Goal: Information Seeking & Learning: Learn about a topic

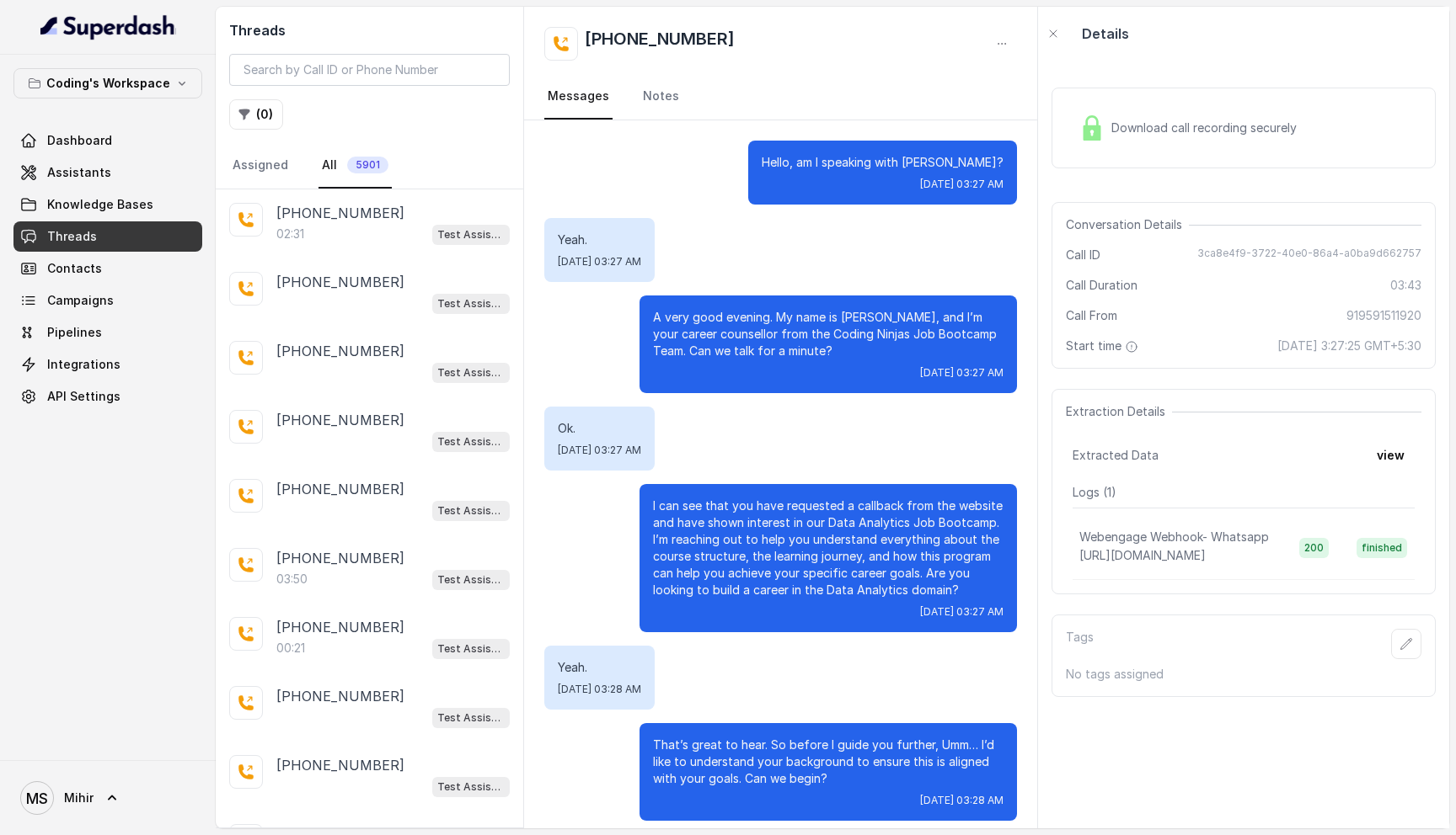
scroll to position [364, 0]
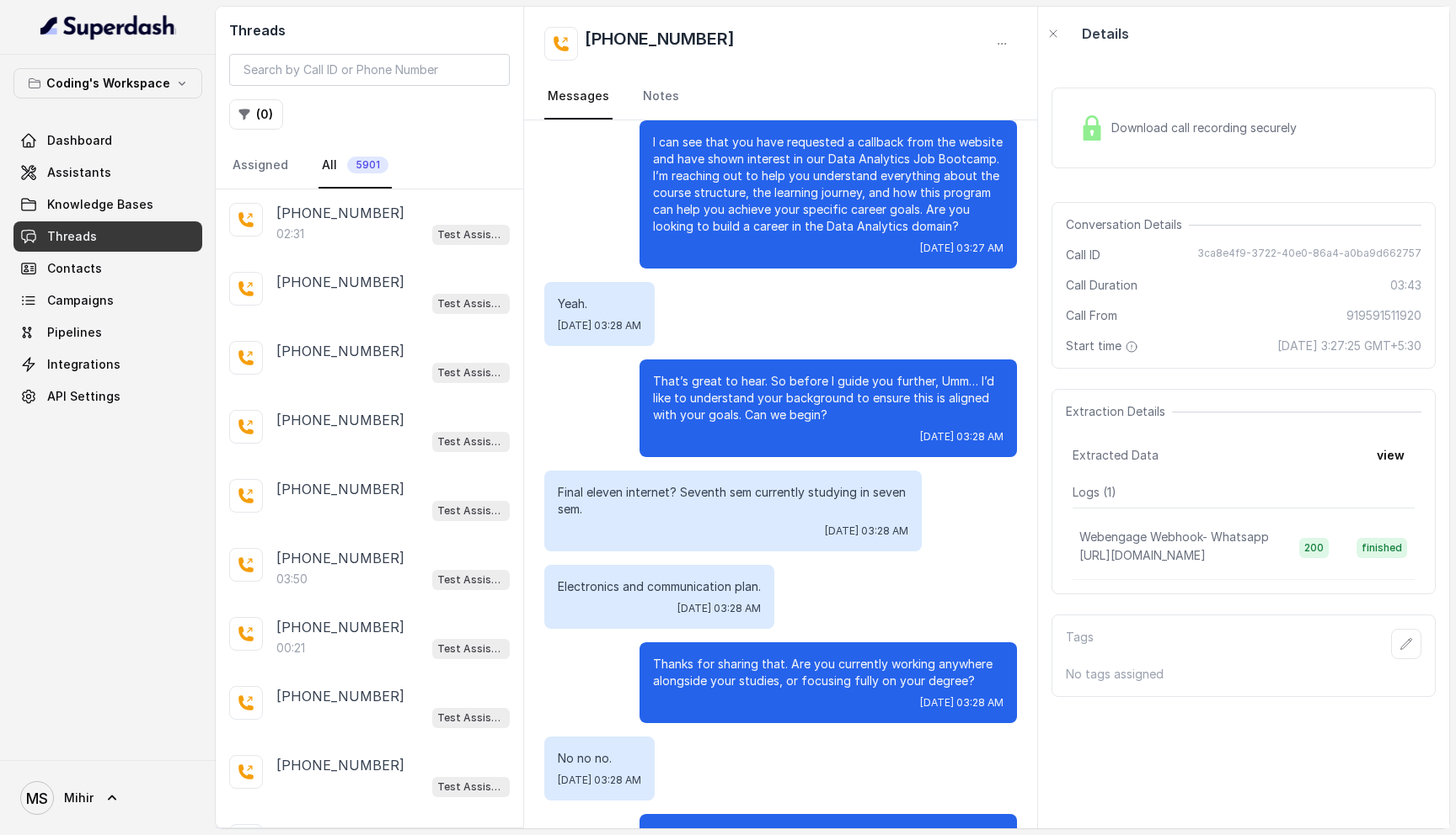
click at [687, 498] on p "Final eleven internet? Seventh sem currently studying in seven sem." at bounding box center [733, 500] width 350 height 34
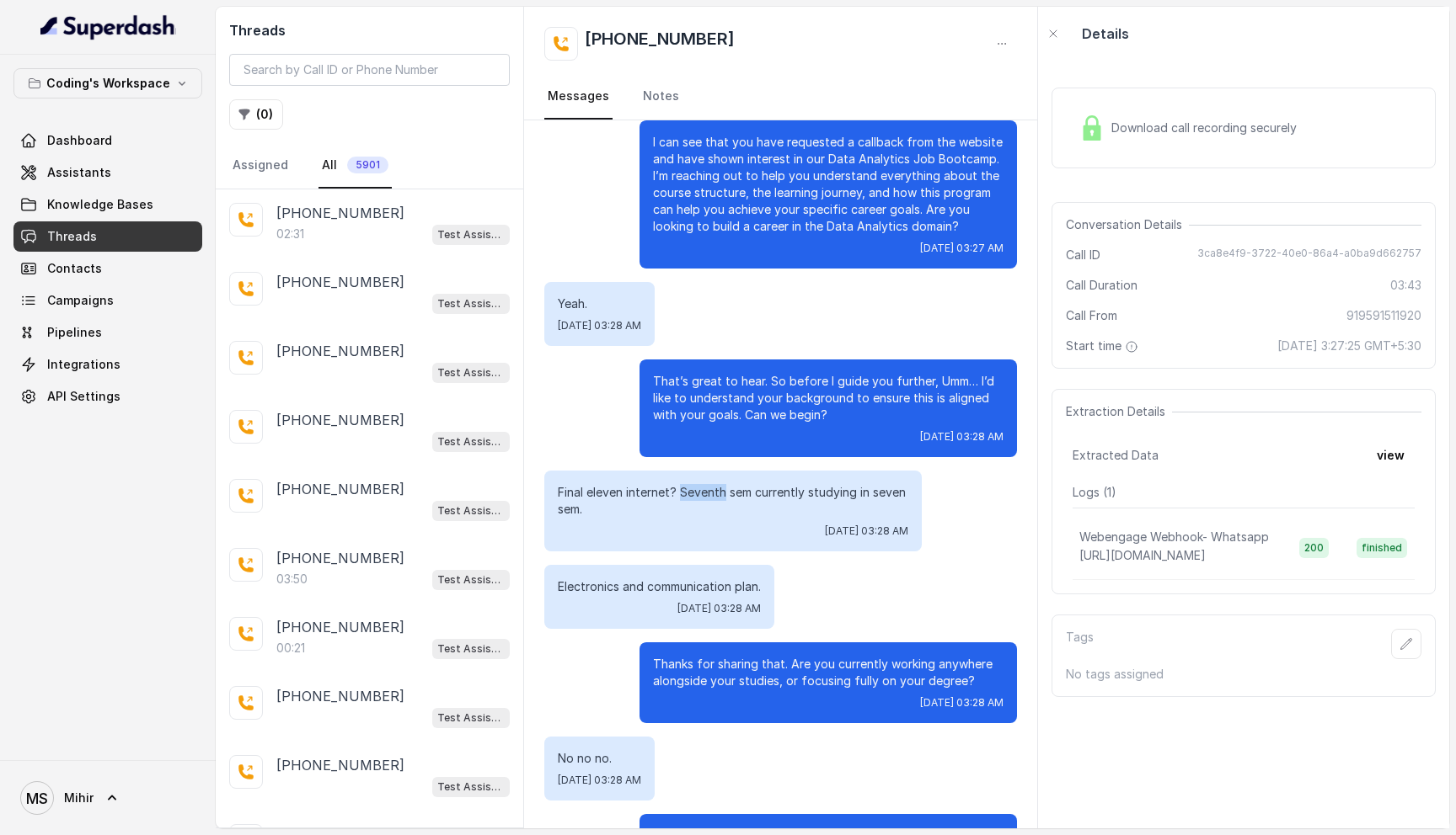
click at [687, 498] on p "Final eleven internet? Seventh sem currently studying in seven sem." at bounding box center [733, 500] width 350 height 34
click at [689, 592] on p "Electronics and communication plan." at bounding box center [659, 587] width 203 height 17
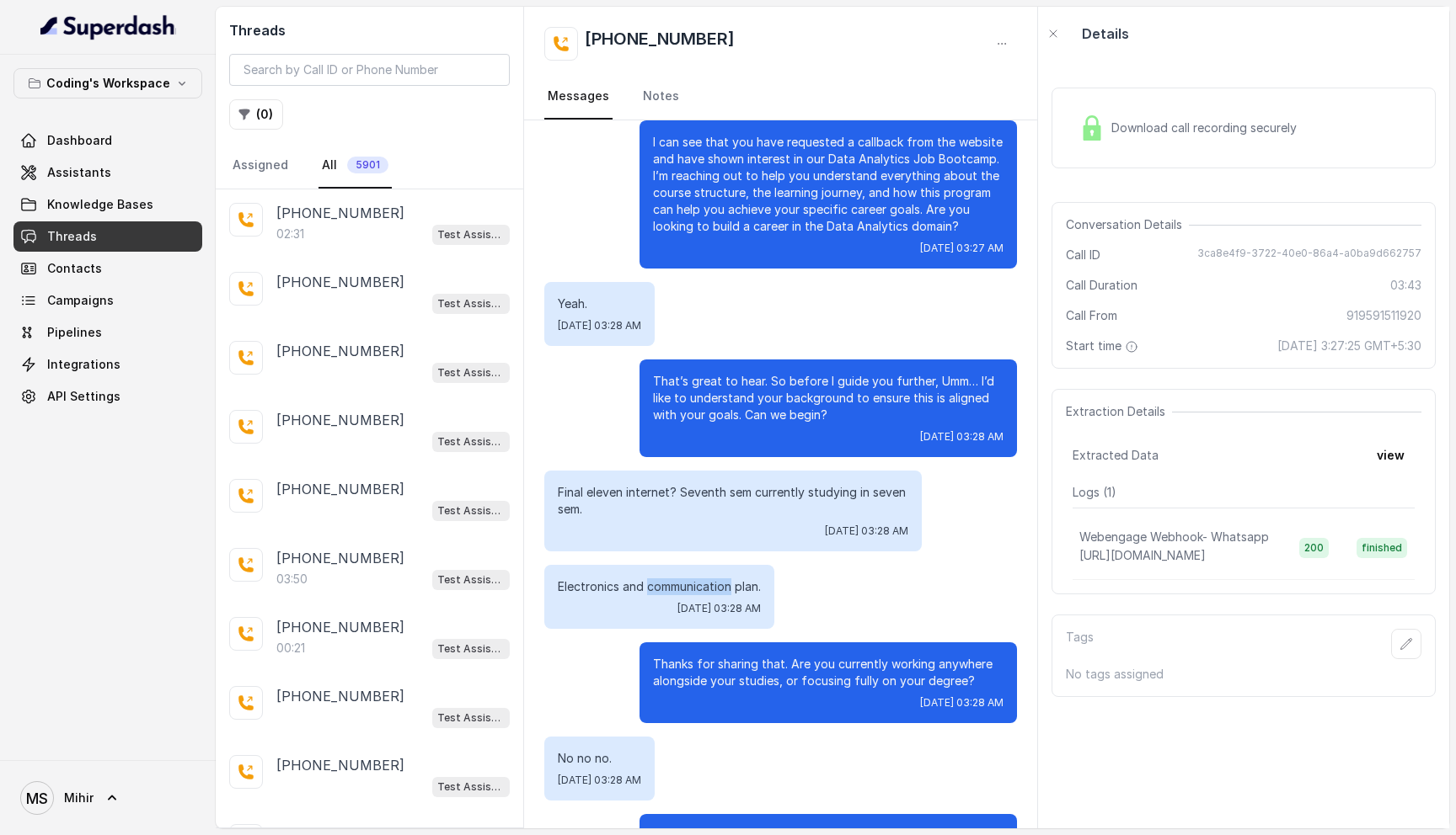
click at [689, 592] on p "Electronics and communication plan." at bounding box center [659, 587] width 203 height 17
click at [734, 672] on p "Thanks for sharing that. Are you currently working anywhere alongside your stud…" at bounding box center [828, 672] width 350 height 34
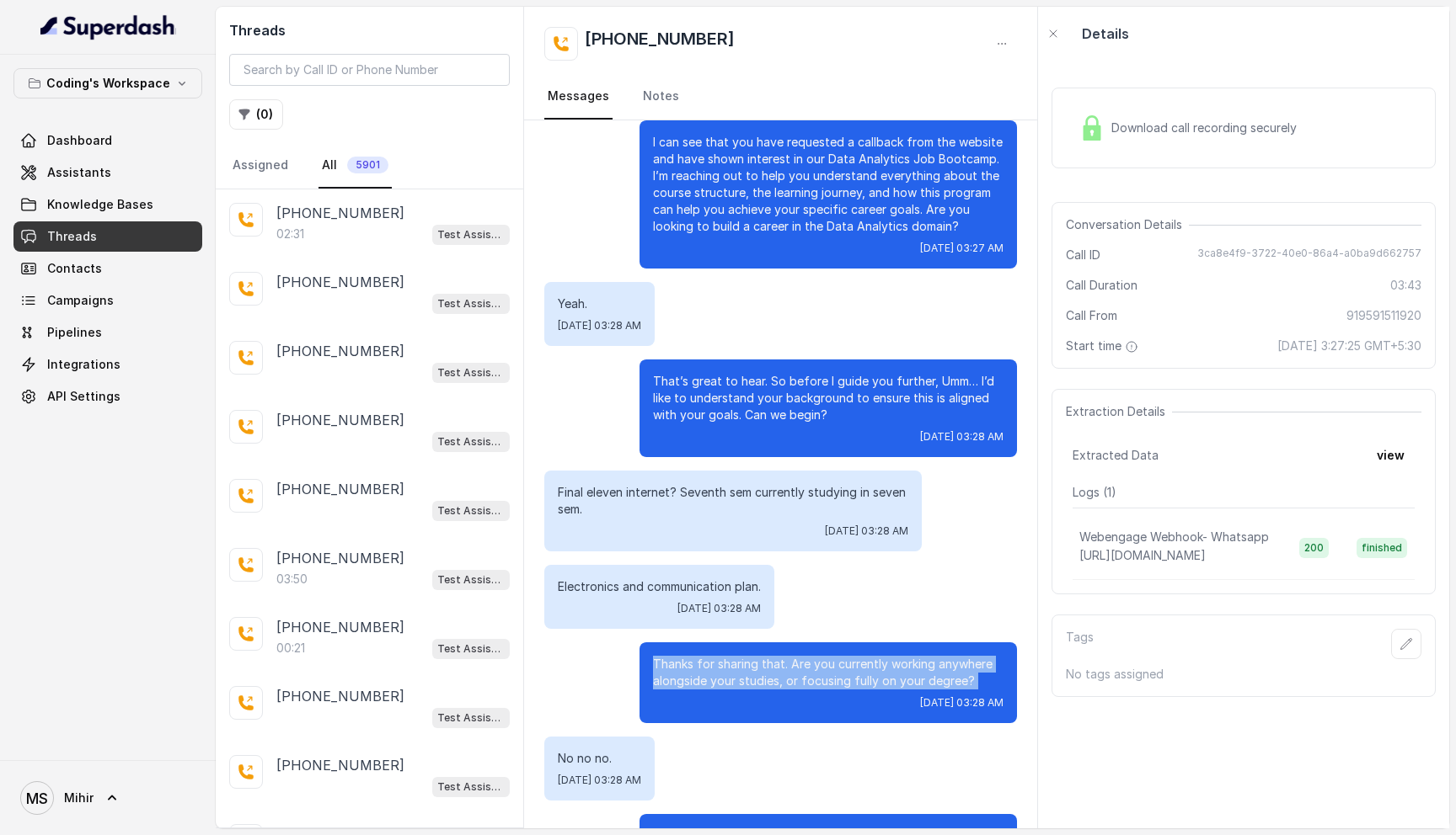
click at [734, 672] on p "Thanks for sharing that. Are you currently working anywhere alongside your stud…" at bounding box center [828, 672] width 350 height 34
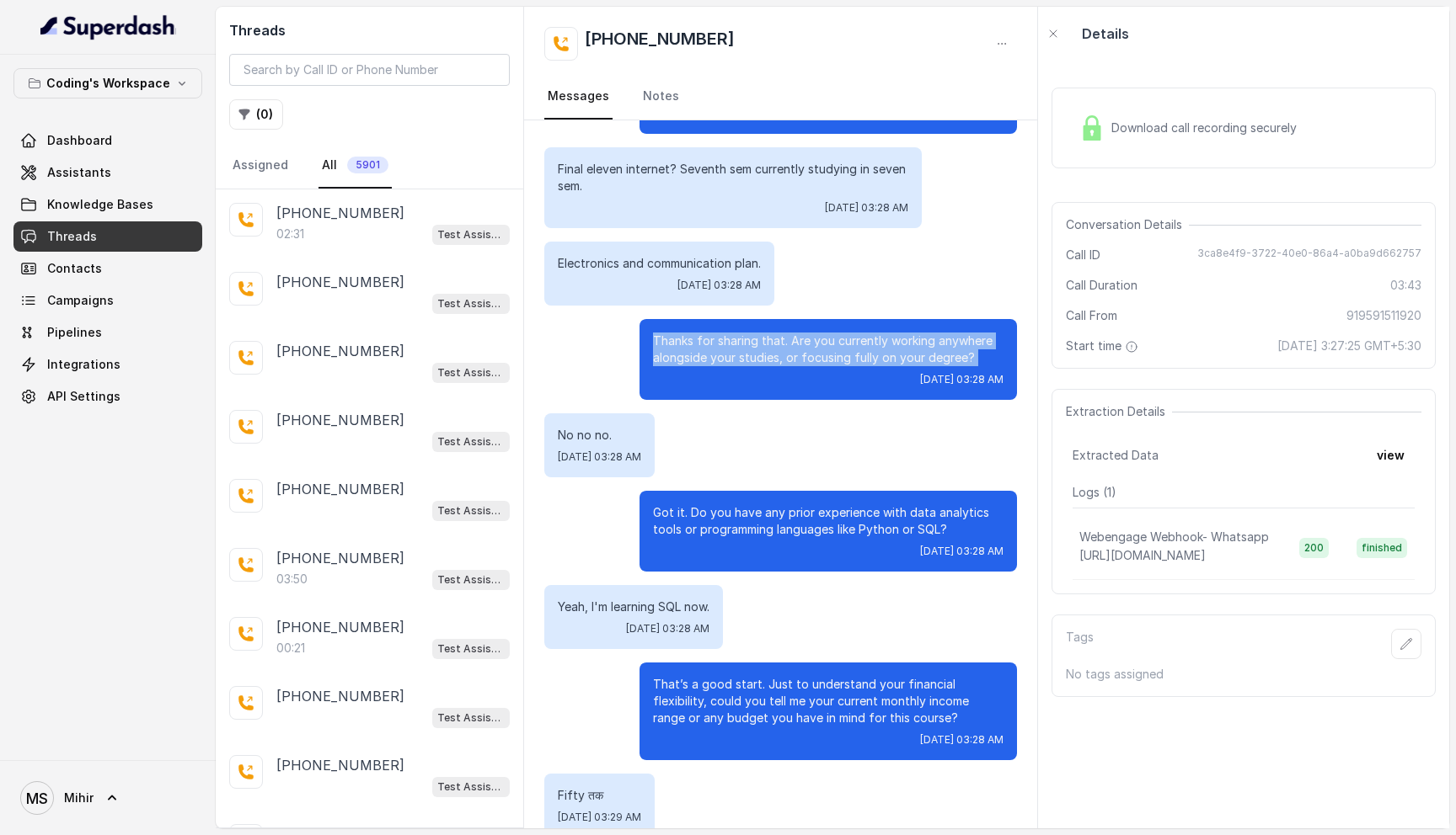
scroll to position [693, 0]
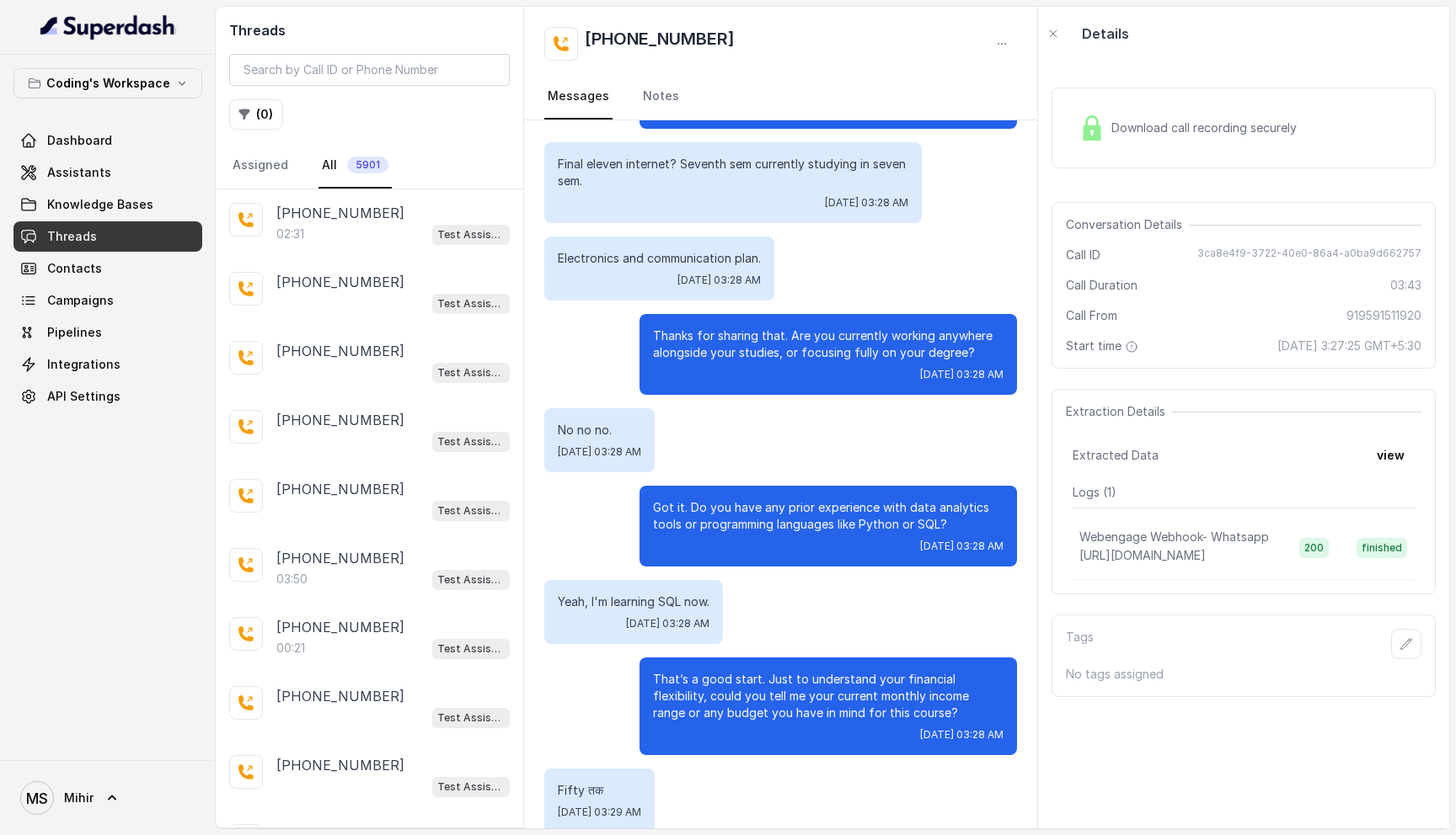
click at [714, 519] on p "Got it. Do you have any prior experience with data analytics tools or programmi…" at bounding box center [828, 516] width 350 height 34
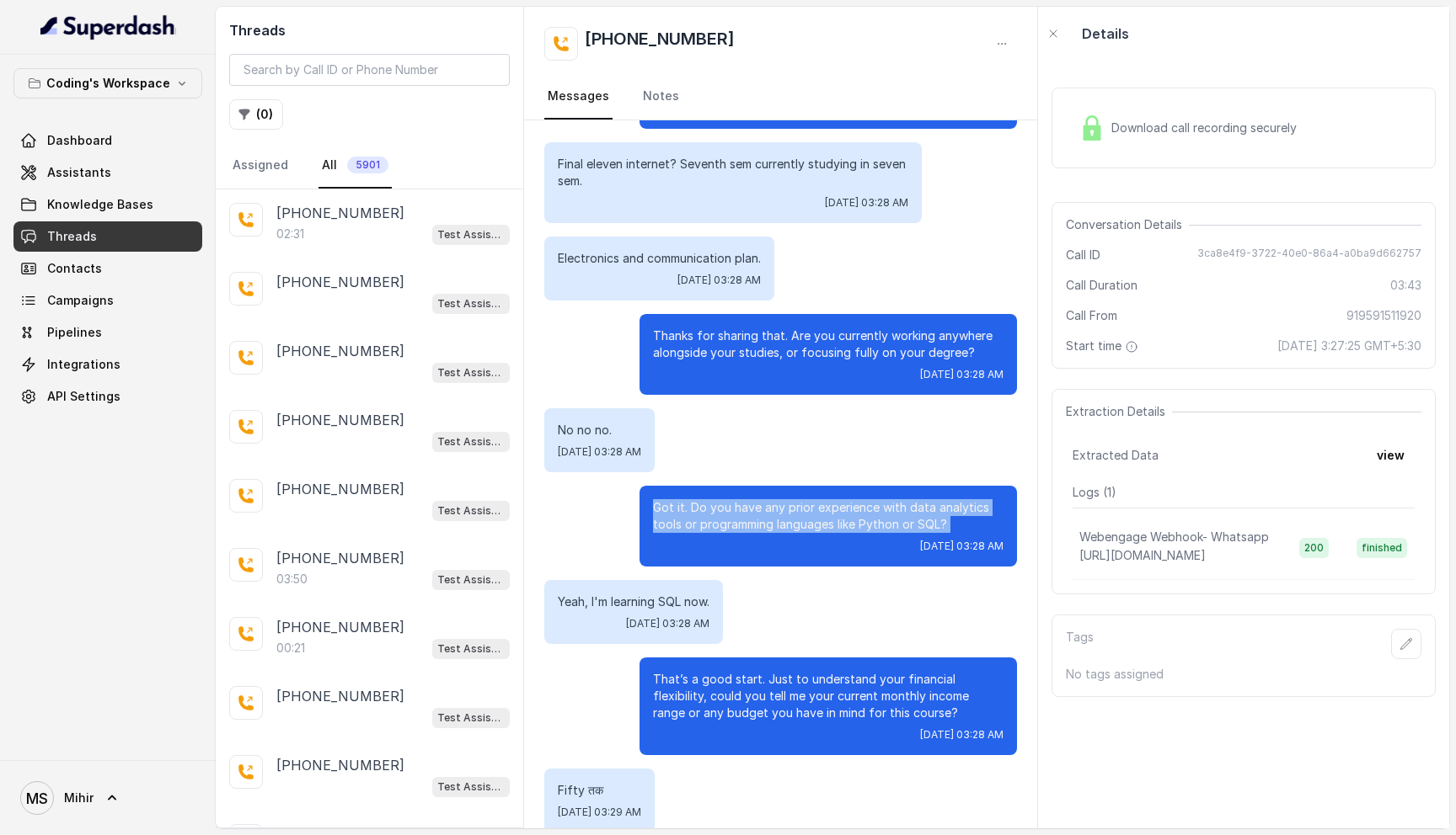
click at [714, 519] on p "Got it. Do you have any prior experience with data analytics tools or programmi…" at bounding box center [828, 516] width 350 height 34
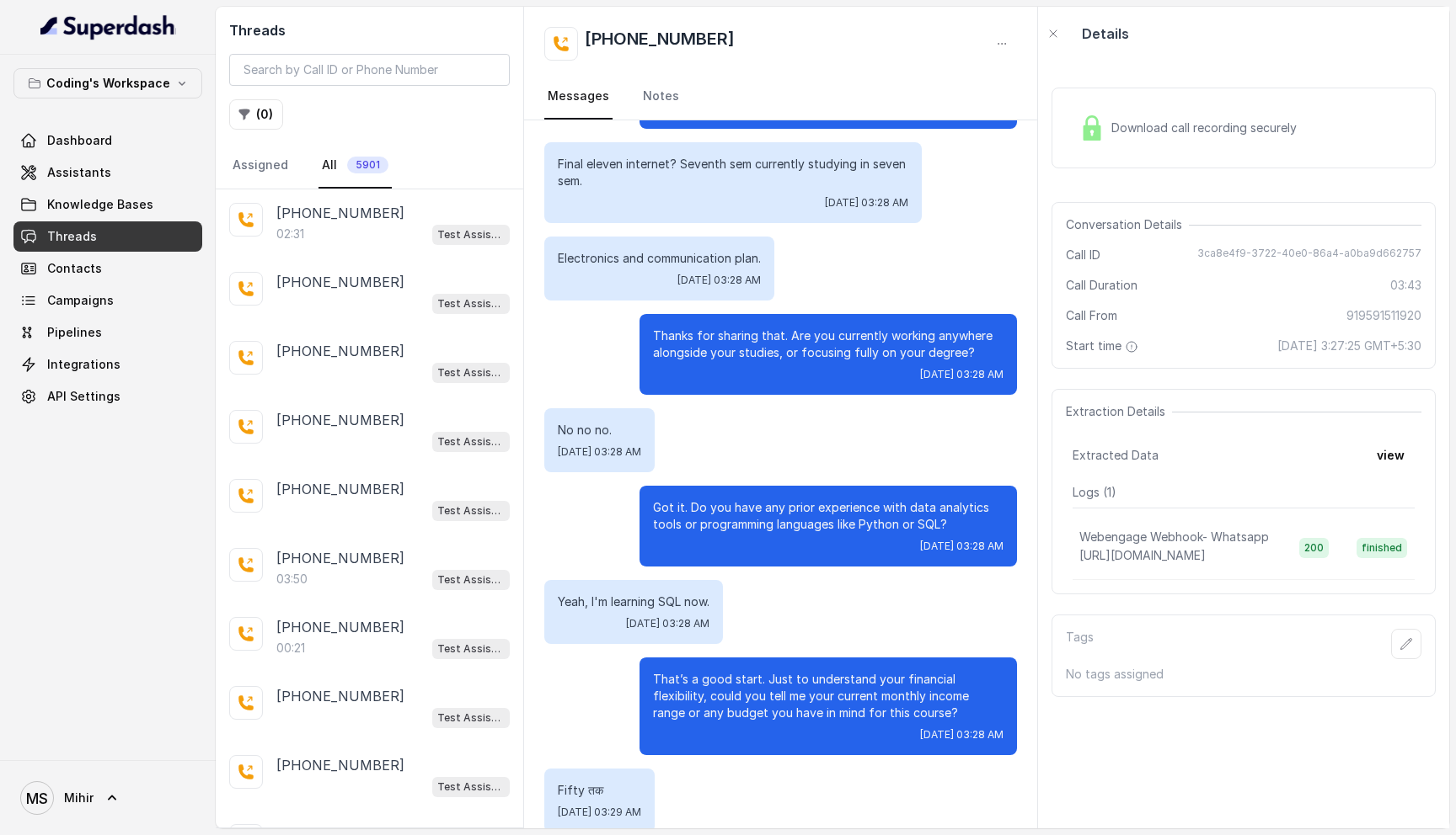
click at [693, 597] on p "Yeah, I'm learning SQL now." at bounding box center [634, 602] width 152 height 17
click at [754, 687] on p "That’s a good start. Just to understand your financial flexibility, could you t…" at bounding box center [828, 696] width 350 height 51
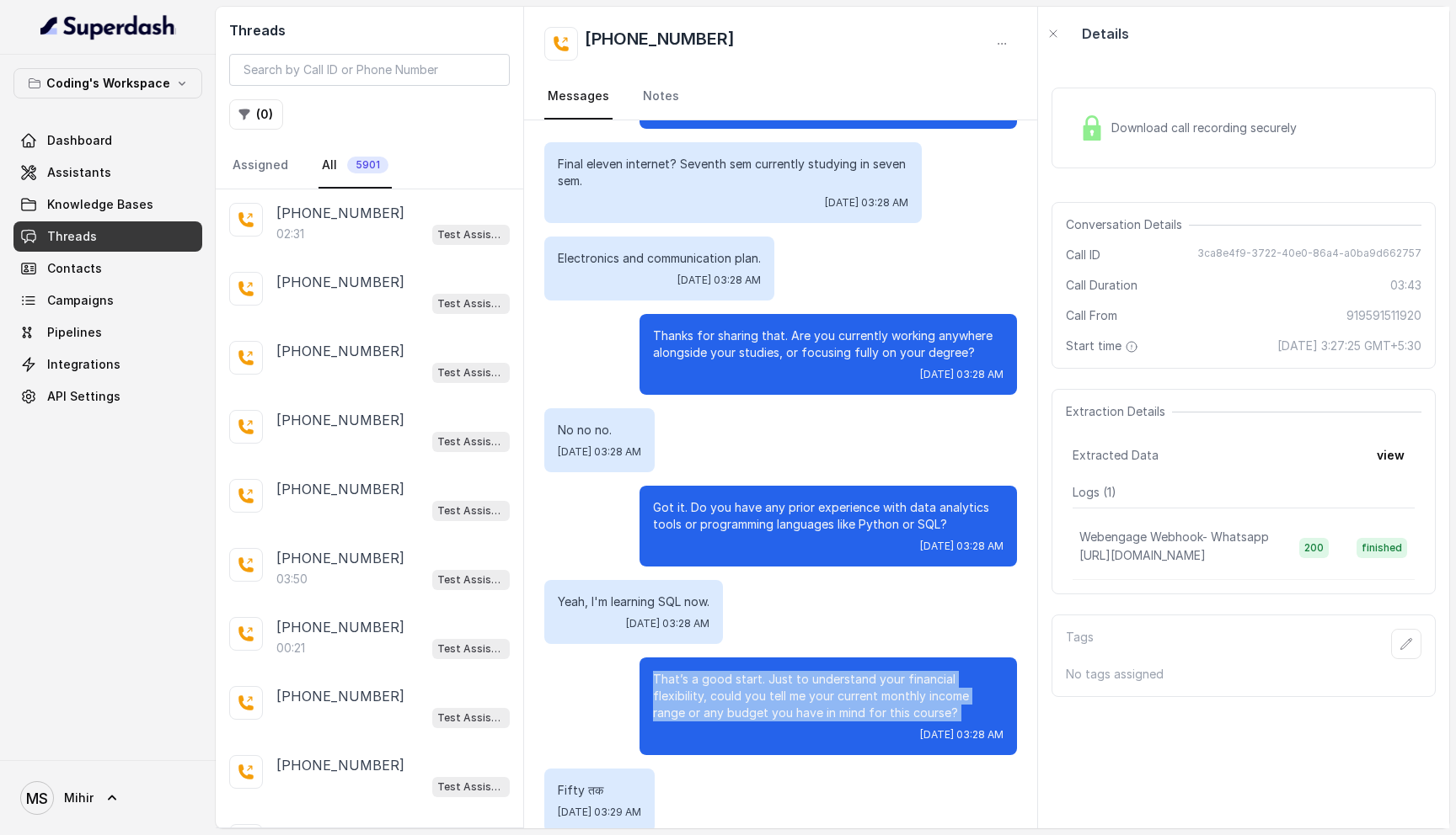
click at [754, 687] on p "That’s a good start. Just to understand your financial flexibility, could you t…" at bounding box center [828, 696] width 350 height 51
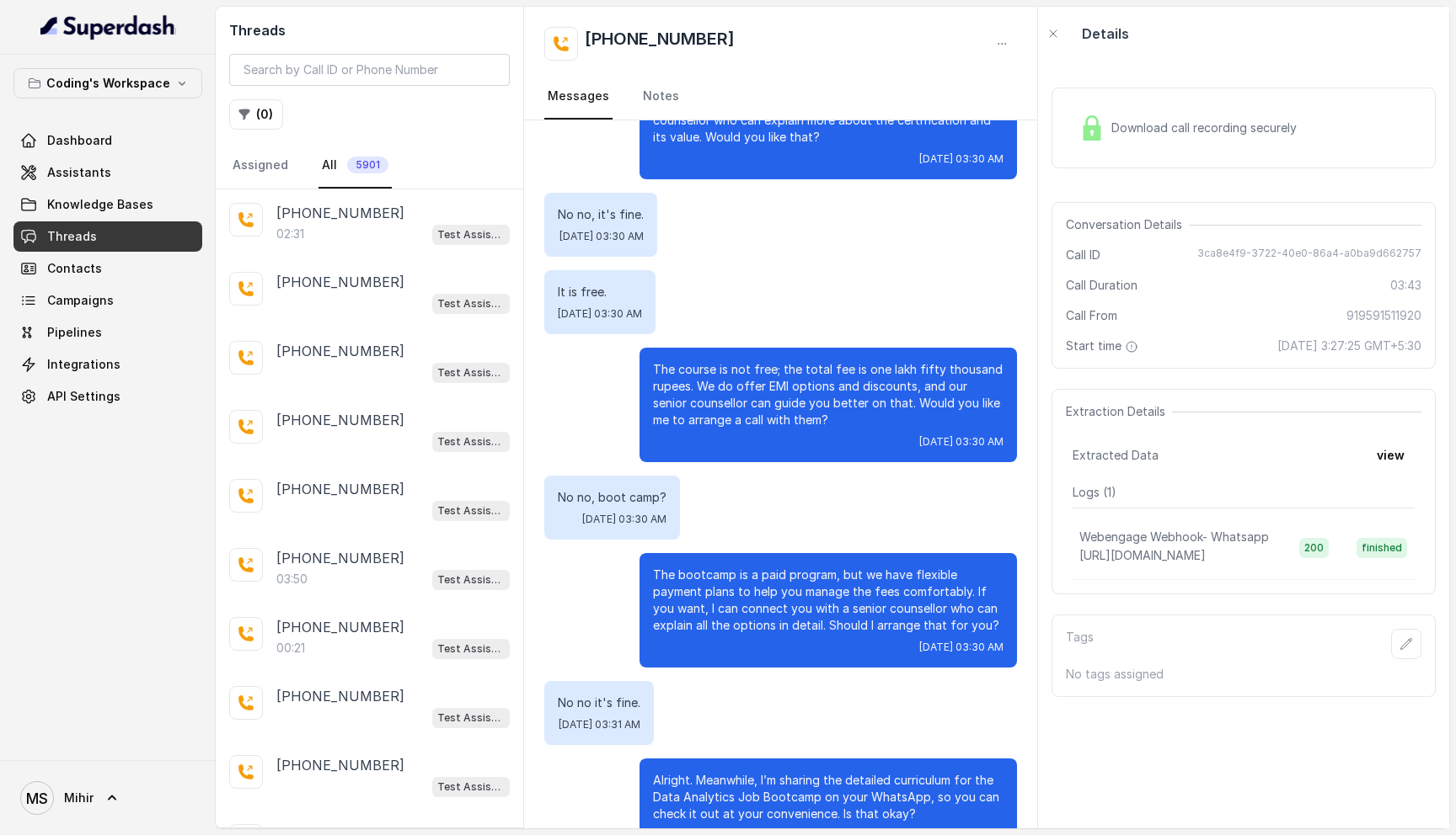
scroll to position [2252, 0]
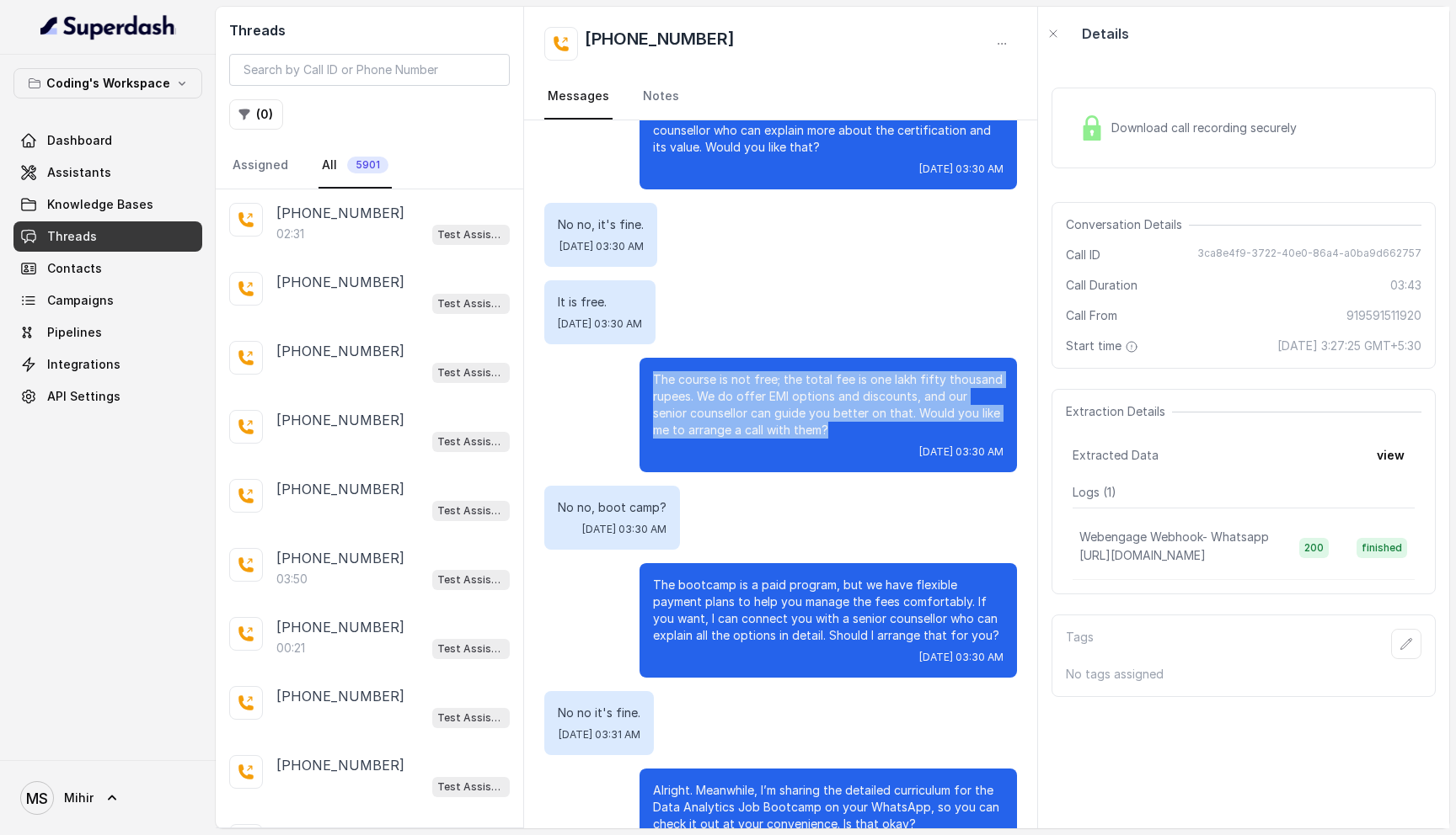
drag, startPoint x: 807, startPoint y: 436, endPoint x: 655, endPoint y: 363, distance: 168.6
click at [655, 363] on div "The course is not free; the total fee is one lakh fifty thousand rupees. We do …" at bounding box center [828, 415] width 377 height 114
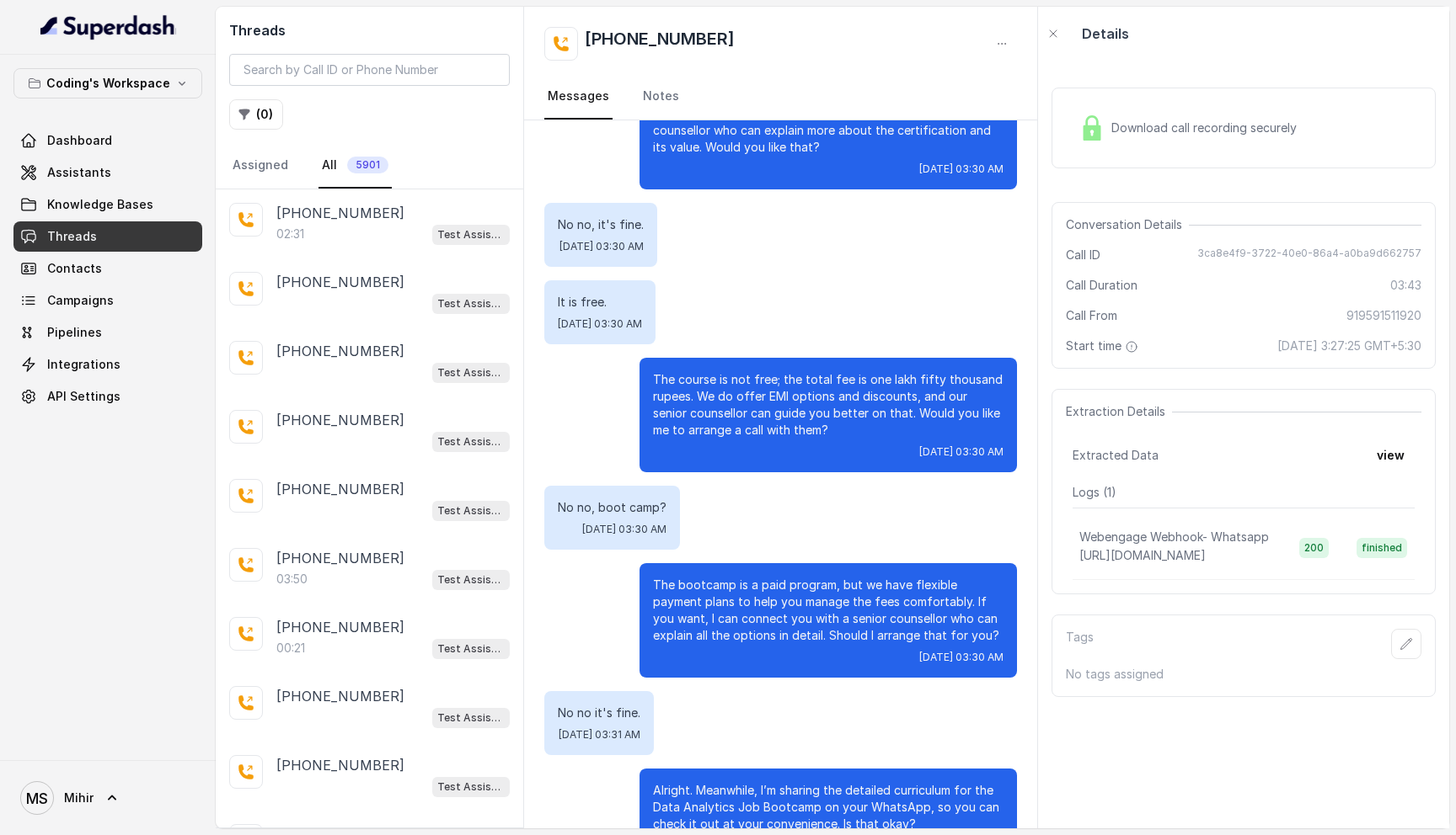
click at [754, 590] on p "The bootcamp is a paid program, but we have flexible payment plans to help you …" at bounding box center [828, 611] width 350 height 67
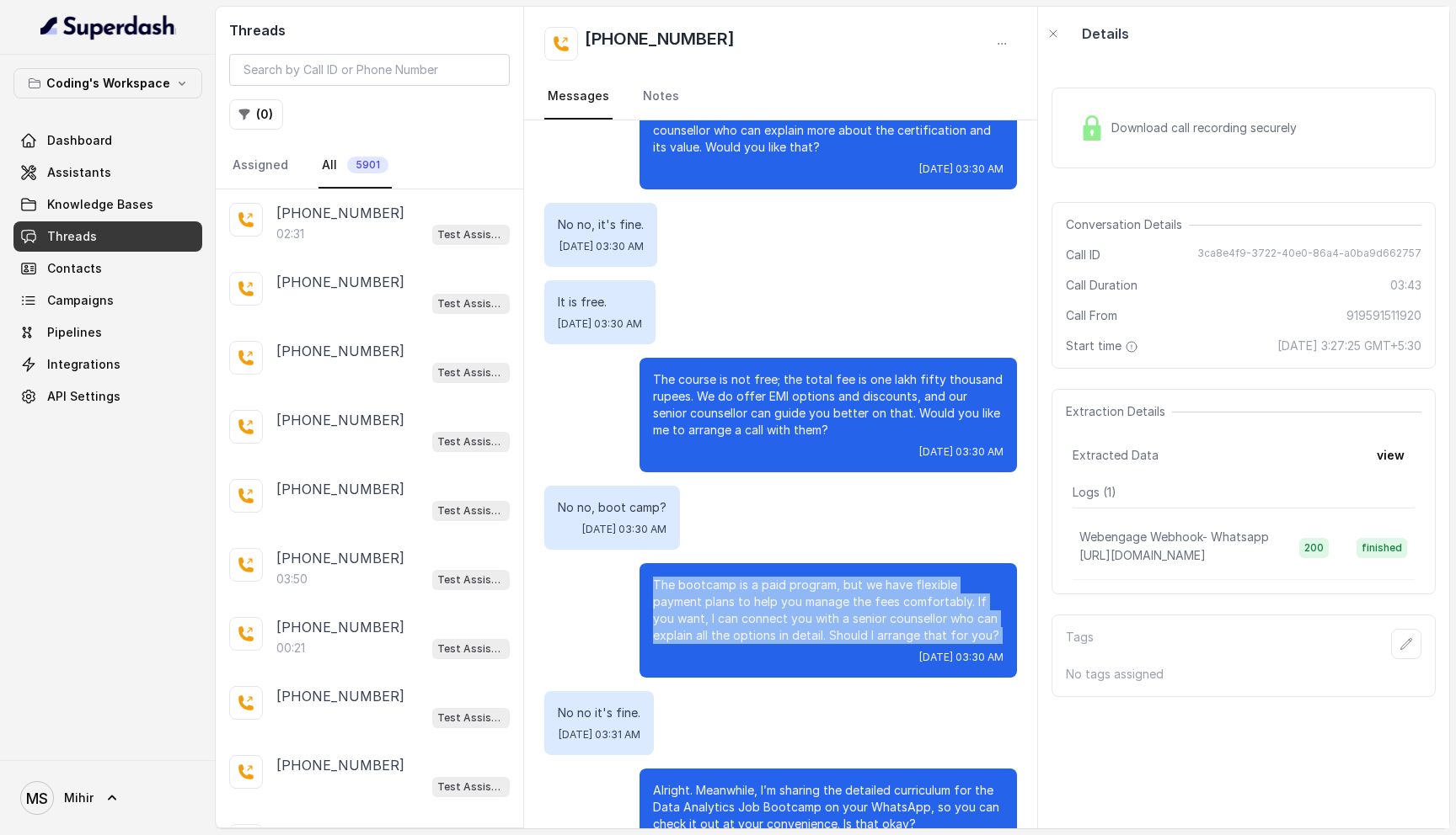
click at [754, 590] on p "The bootcamp is a paid program, but we have flexible payment plans to help you …" at bounding box center [828, 611] width 350 height 67
click at [771, 628] on p "The bootcamp is a paid program, but we have flexible payment plans to help you …" at bounding box center [828, 611] width 350 height 67
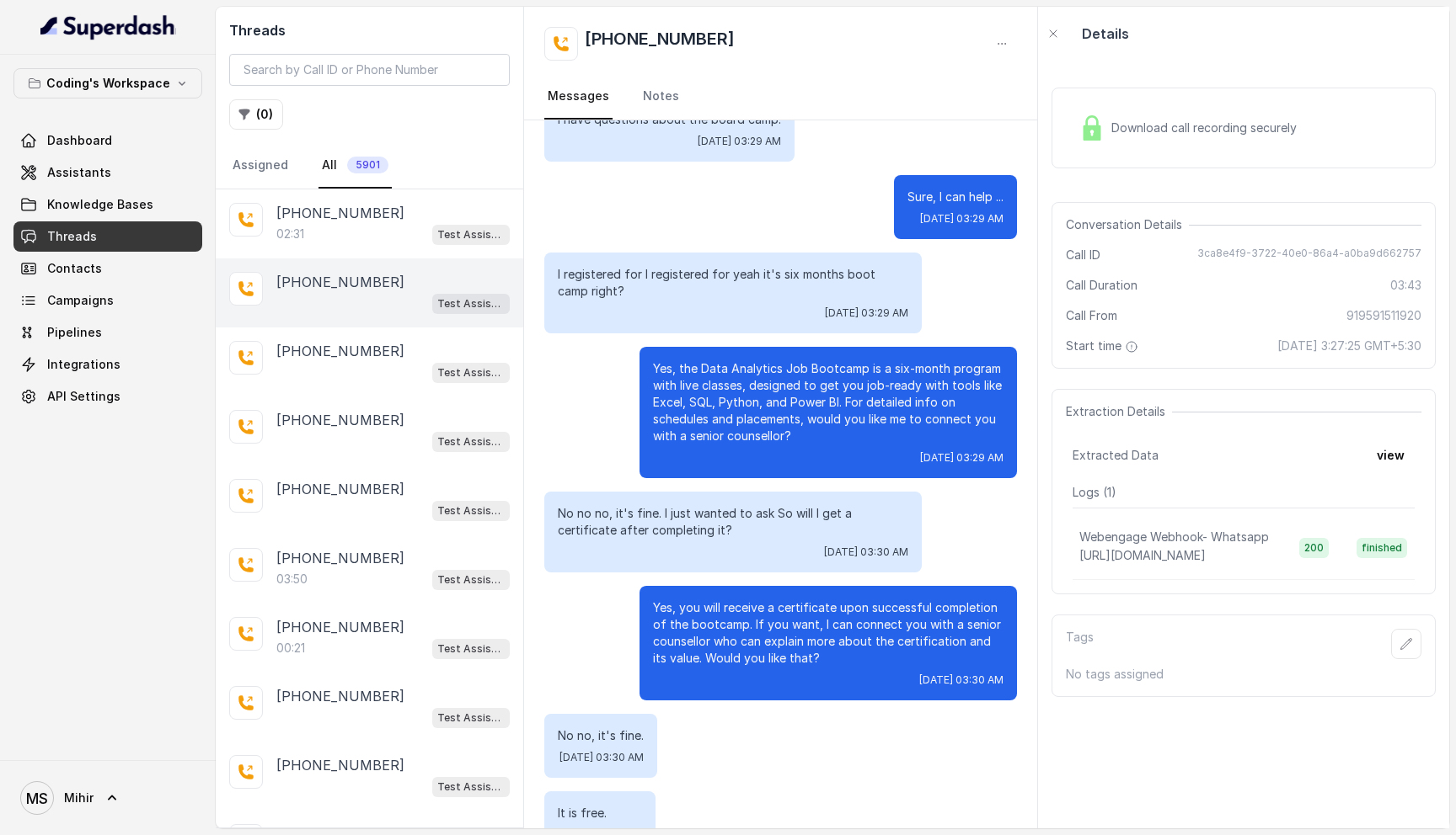
scroll to position [1700, 0]
